Goal: Task Accomplishment & Management: Manage account settings

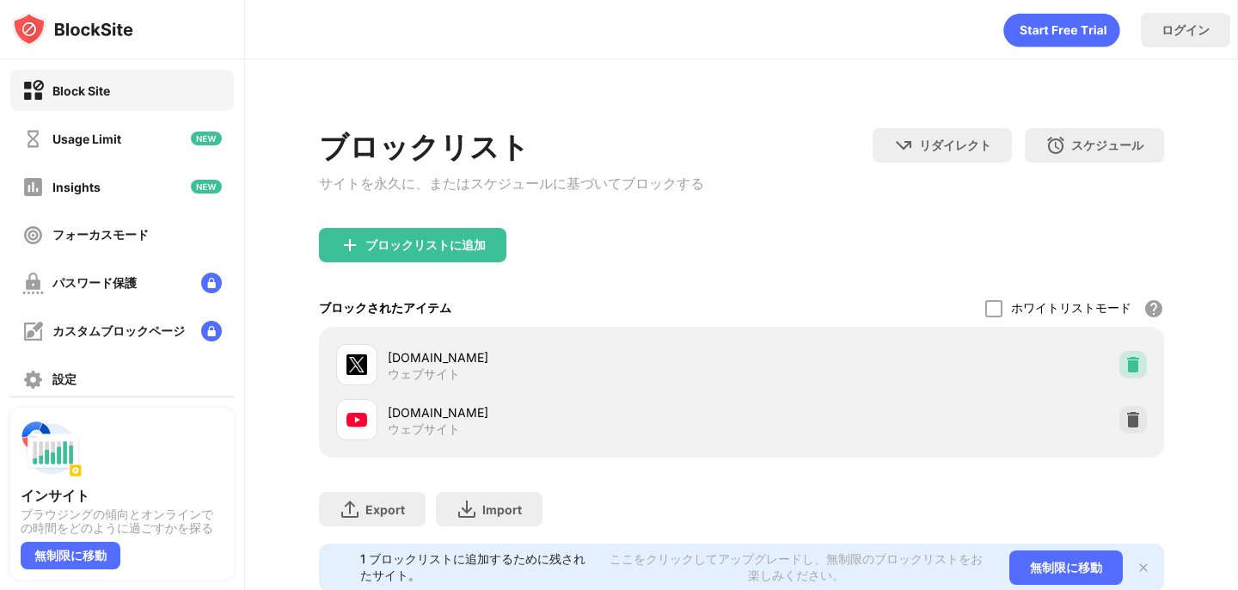
click at [1127, 373] on img at bounding box center [1133, 364] width 17 height 17
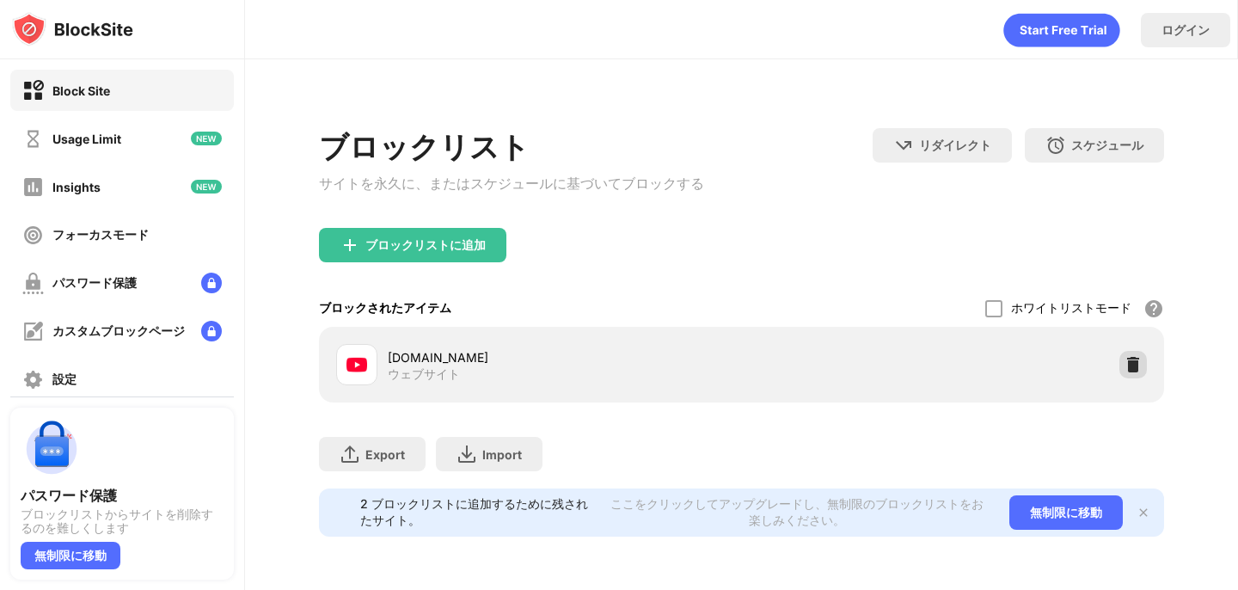
click at [1137, 363] on img at bounding box center [1133, 364] width 17 height 17
